Goal: Transaction & Acquisition: Purchase product/service

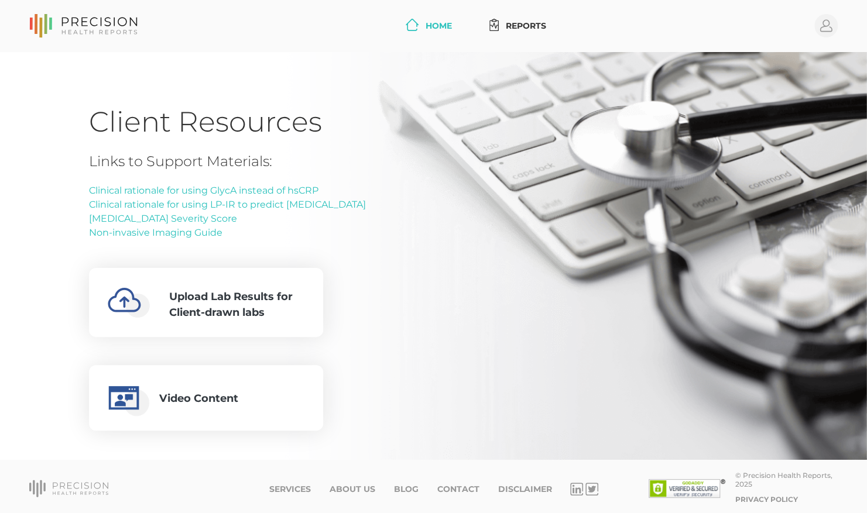
click at [418, 26] on link "Home" at bounding box center [429, 26] width 56 height 22
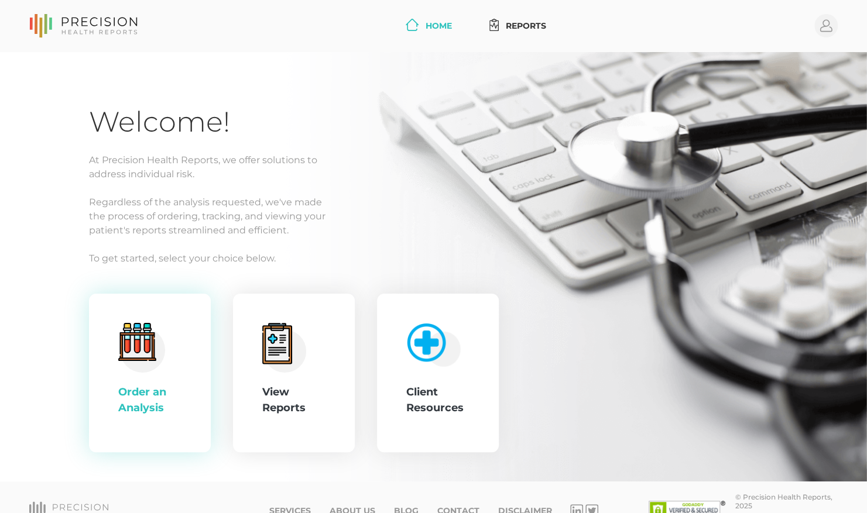
click at [147, 377] on div ".cls-4{fill:#f3f3f3}.cls-5{fill:#e4e4e4}.cls-6{fill:#bbf7ff}.cls-7{fill:#8bf0ff…" at bounding box center [149, 373] width 63 height 101
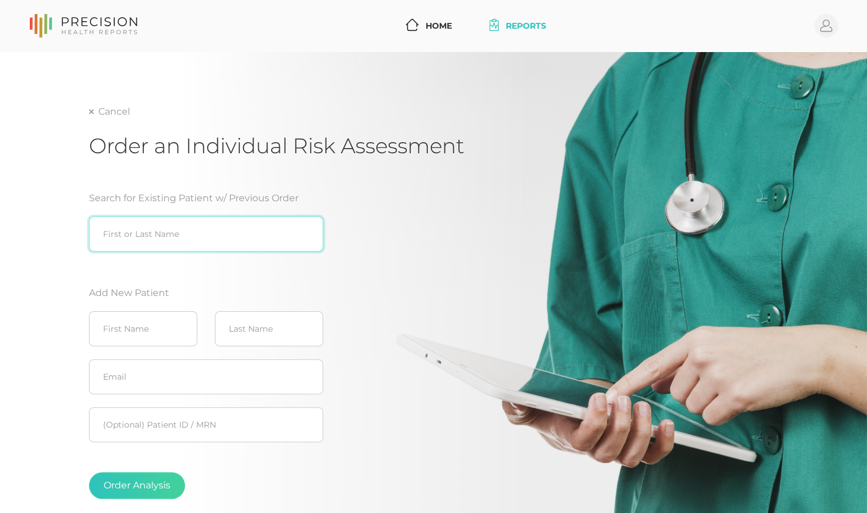
click at [192, 235] on input "search" at bounding box center [206, 234] width 234 height 35
type input "[PERSON_NAME]"
type input "Donna"
type input "Gougler"
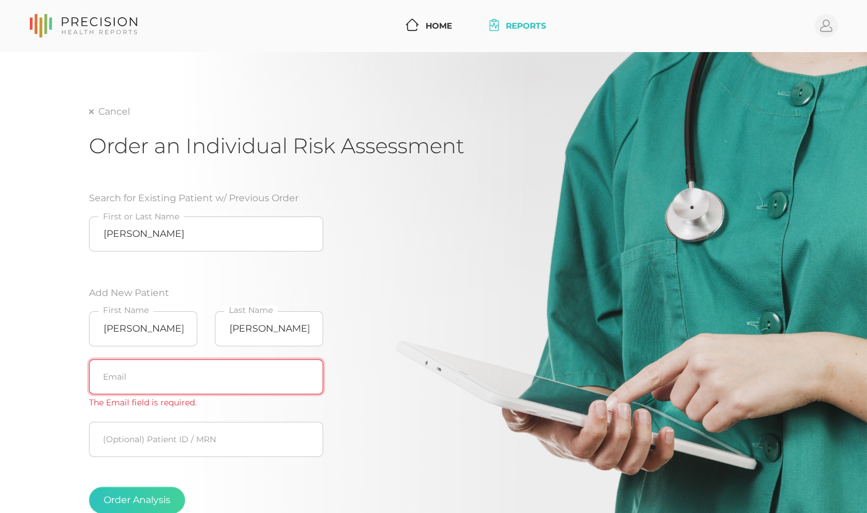
click at [146, 364] on input "text" at bounding box center [206, 376] width 234 height 35
paste input "(918) 240-1891"
click at [426, 334] on div "Search for Existing Patient w/ Previous Order Donna Gougler First or Last Name …" at bounding box center [276, 357] width 375 height 360
drag, startPoint x: 139, startPoint y: 369, endPoint x: 44, endPoint y: 369, distance: 94.8
click at [44, 369] on div "Cancel Order an Individual Risk Assessment Search for Existing Patient w/ Previ…" at bounding box center [433, 309] width 867 height 514
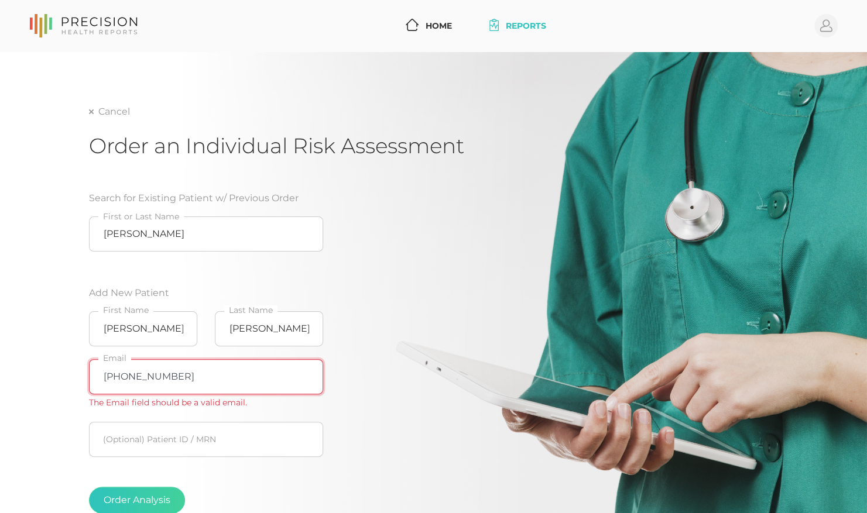
paste input "donnagougler@gmail.com"
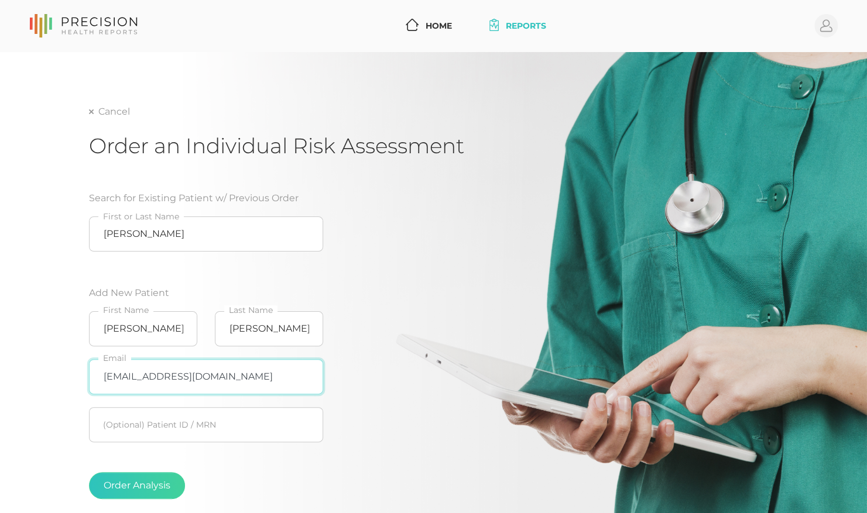
type input "donnagougler@gmail.com"
click at [424, 400] on div "Search for Existing Patient w/ Previous Order Donna Gougler First or Last Name …" at bounding box center [276, 349] width 375 height 345
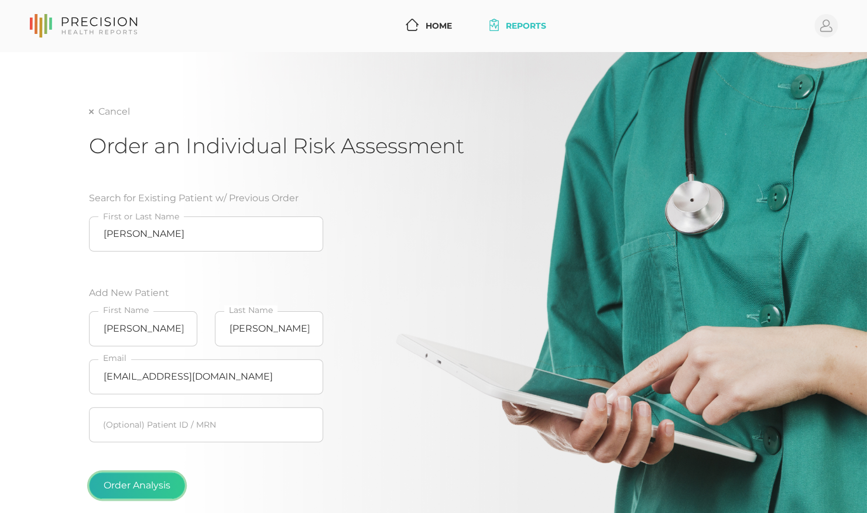
click at [114, 484] on button "Order Analysis" at bounding box center [137, 485] width 96 height 27
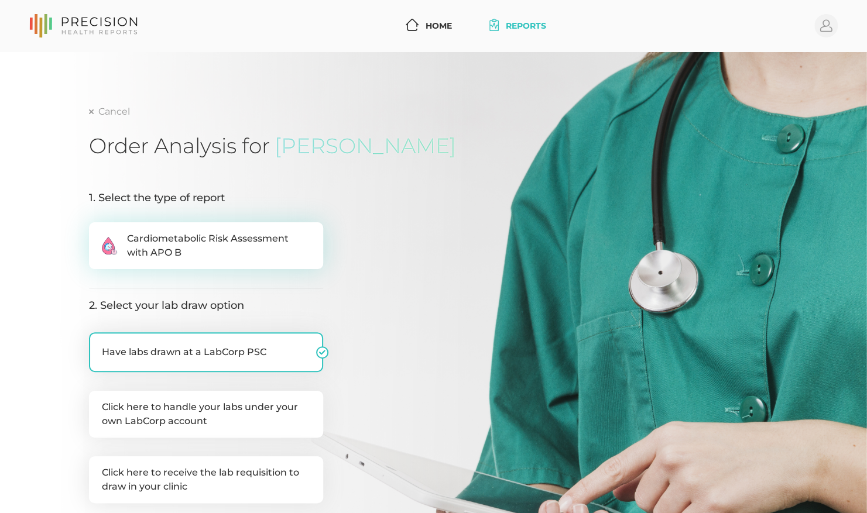
click at [289, 255] on span "Cardiometabolic Risk Assessment with APO B" at bounding box center [218, 246] width 183 height 28
click at [98, 234] on input ".cls-2{fill:#fa759e}.cls-4{fill:#ffd7e5}.cls-8{fill:#3a2c60} Cardiometabolic Ri…" at bounding box center [93, 228] width 9 height 12
radio input "true"
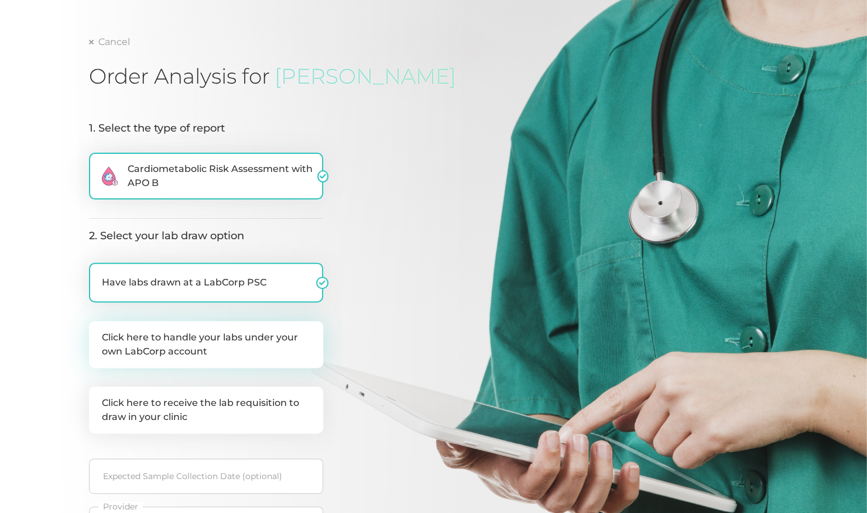
scroll to position [84, 0]
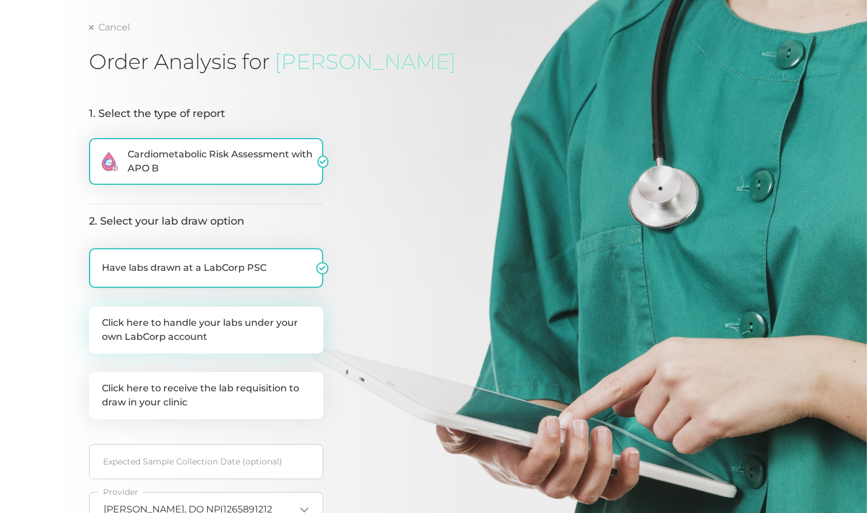
click at [194, 335] on label "Click here to handle your labs under your own LabCorp account" at bounding box center [206, 330] width 234 height 47
click at [98, 318] on input "Click here to handle your labs under your own LabCorp account" at bounding box center [93, 313] width 9 height 12
checkbox input "true"
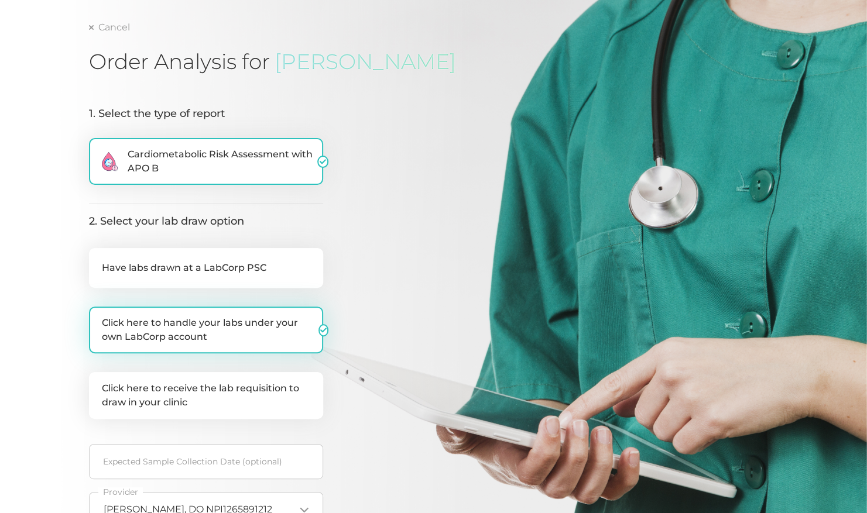
checkbox input "false"
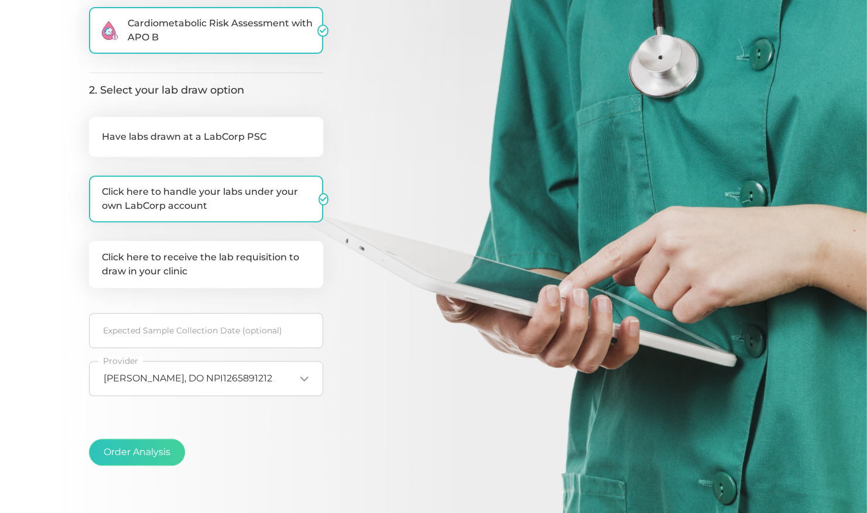
scroll to position [215, 0]
click at [179, 340] on input at bounding box center [206, 330] width 234 height 35
click at [180, 332] on input at bounding box center [206, 330] width 234 height 35
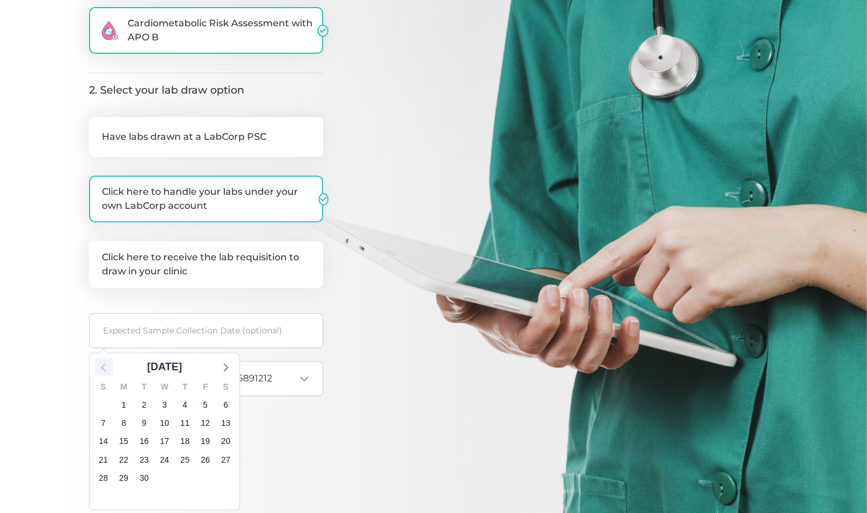
click at [107, 370] on icon at bounding box center [104, 366] width 15 height 15
click at [107, 369] on icon at bounding box center [104, 366] width 15 height 15
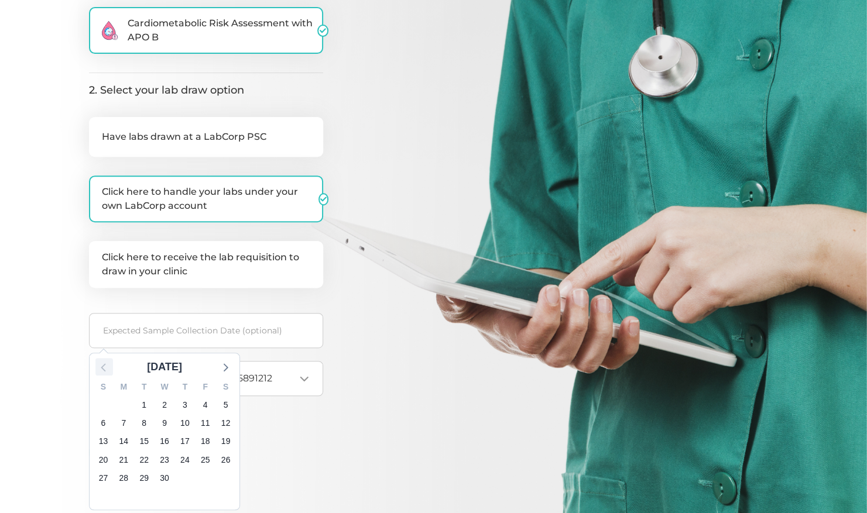
click at [107, 369] on icon at bounding box center [104, 366] width 15 height 15
click at [188, 440] on span "13" at bounding box center [185, 442] width 16 height 16
click at [231, 334] on input "03/13/2025" at bounding box center [206, 330] width 234 height 35
drag, startPoint x: 229, startPoint y: 332, endPoint x: 97, endPoint y: 332, distance: 132.8
click at [97, 332] on input "03/13/2025" at bounding box center [206, 330] width 234 height 35
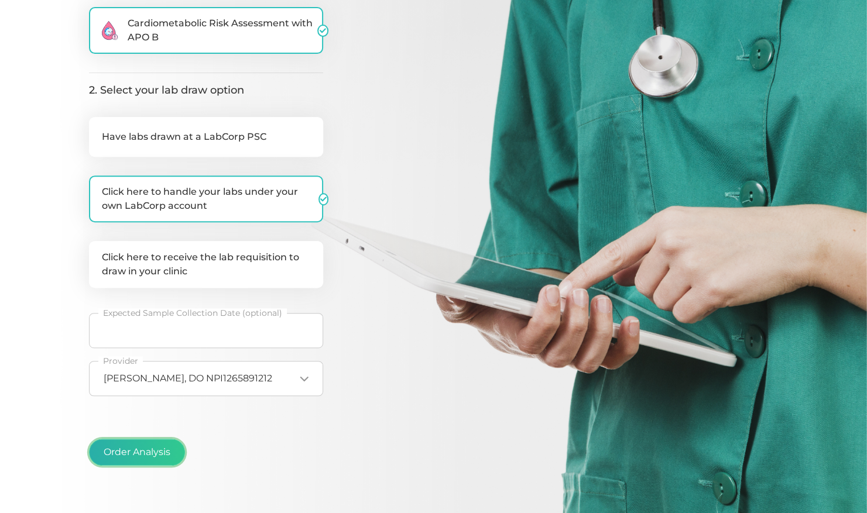
click at [153, 447] on button "Order Analysis" at bounding box center [137, 452] width 96 height 27
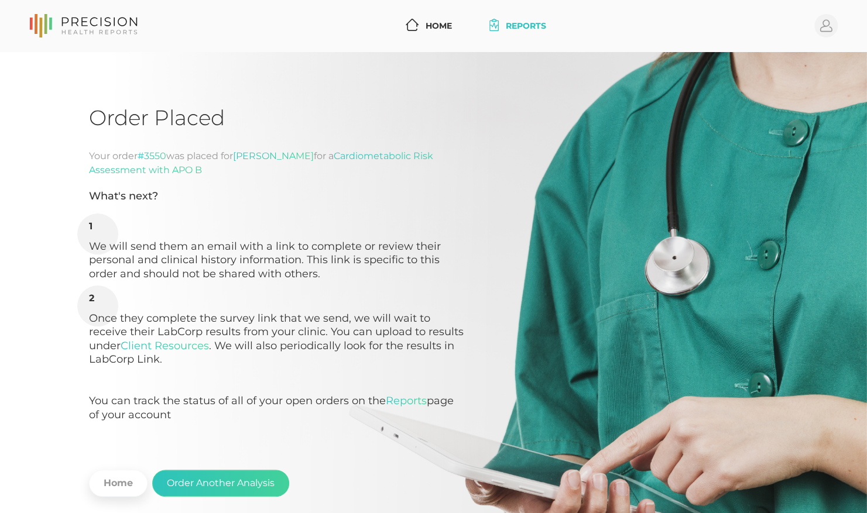
click at [523, 33] on link "Reports" at bounding box center [518, 26] width 66 height 22
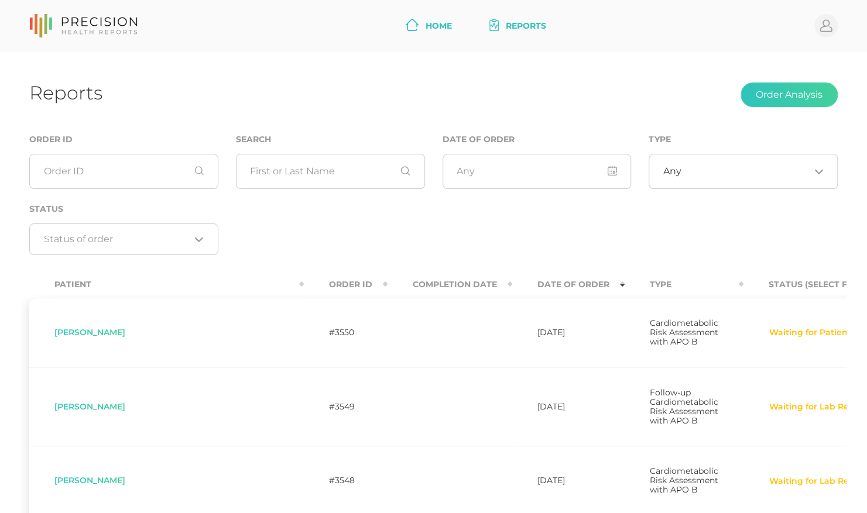
click at [425, 25] on link "Home" at bounding box center [429, 26] width 56 height 22
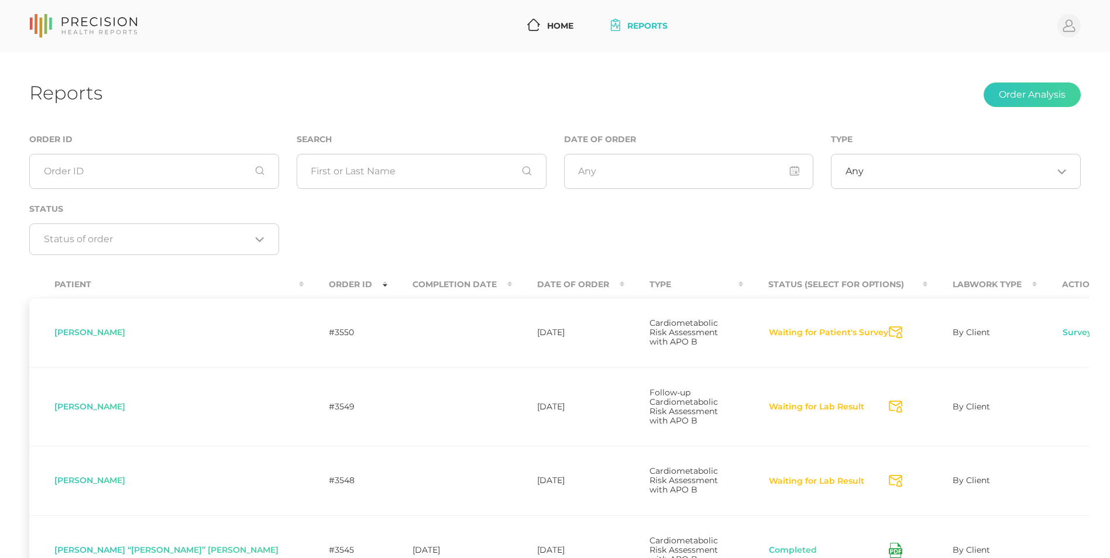
scroll to position [84, 0]
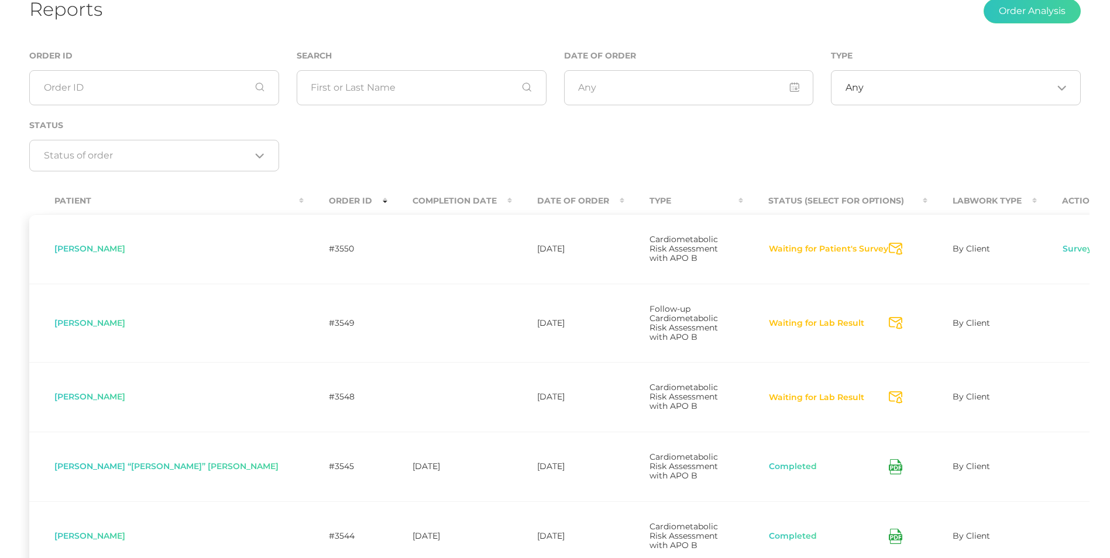
click at [891, 466] on icon at bounding box center [894, 467] width 6 height 3
